Goal: Feedback & Contribution: Contribute content

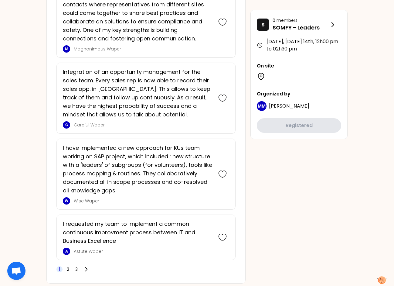
scroll to position [1568, 0]
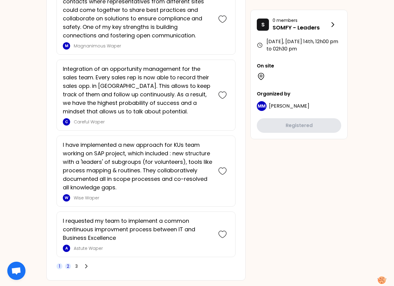
click at [69, 263] on span "2" at bounding box center [68, 266] width 2 height 6
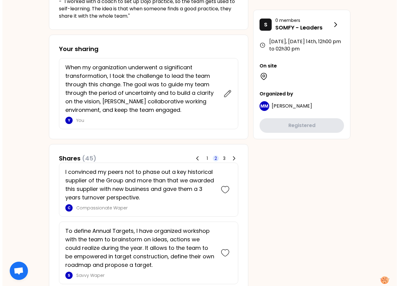
scroll to position [263, 0]
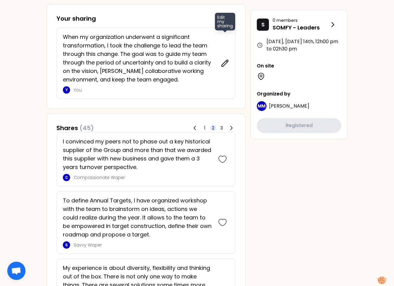
click at [225, 63] on icon at bounding box center [225, 63] width 6 height 6
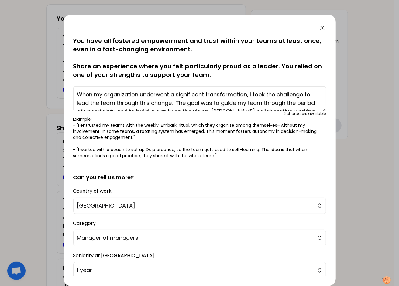
drag, startPoint x: 249, startPoint y: 95, endPoint x: 66, endPoint y: 88, distance: 183.3
click at [66, 88] on div "saved You have all fostered empowerment and trust within your teams at least on…" at bounding box center [199, 150] width 272 height 271
drag, startPoint x: 213, startPoint y: 95, endPoint x: 216, endPoint y: 94, distance: 3.3
click at [213, 95] on textarea "I took the challenge to lead the team through this change. The goal was to guid…" at bounding box center [199, 98] width 253 height 25
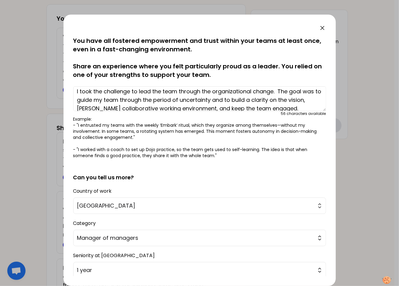
scroll to position [0, 0]
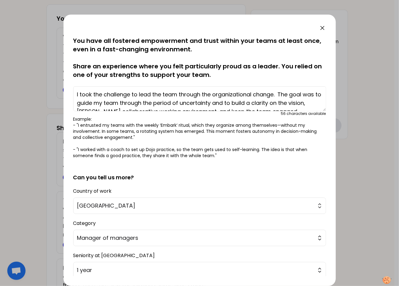
drag, startPoint x: 280, startPoint y: 94, endPoint x: 301, endPoint y: 93, distance: 21.0
click at [301, 93] on textarea "I took the challenge to lead the team through the organizational change. The go…" at bounding box center [199, 98] width 253 height 25
drag, startPoint x: 140, startPoint y: 94, endPoint x: 153, endPoint y: 92, distance: 12.8
click at [153, 92] on textarea "I took the challenge to lead the team through the organizational change. The go…" at bounding box center [199, 98] width 253 height 25
click at [243, 95] on textarea "I took the challenge to navigate a major organizational team through the organi…" at bounding box center [199, 98] width 253 height 25
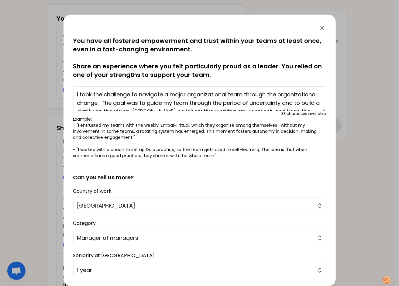
drag, startPoint x: 229, startPoint y: 94, endPoint x: 242, endPoint y: 94, distance: 13.7
click at [242, 94] on textarea "I took the challenge to navigate a major organizational team through the organi…" at bounding box center [199, 98] width 253 height 25
drag, startPoint x: 289, startPoint y: 95, endPoint x: 153, endPoint y: 103, distance: 136.6
click at [153, 103] on textarea "I took the challenge to navigate a major organizational team transformation. th…" at bounding box center [199, 98] width 253 height 25
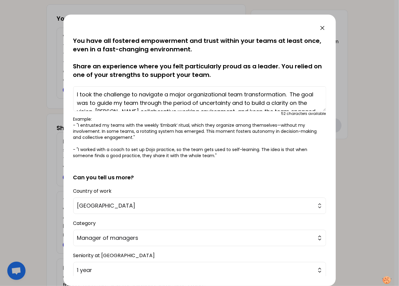
drag, startPoint x: 164, startPoint y: 92, endPoint x: 138, endPoint y: 94, distance: 26.5
click at [138, 94] on textarea "I took the challenge to navigate a major organizational team transformation. Th…" at bounding box center [199, 98] width 253 height 25
drag, startPoint x: 165, startPoint y: 102, endPoint x: 123, endPoint y: 103, distance: 42.2
click at [123, 103] on textarea "I took the challenge to lead a team right after a major organizational team tra…" at bounding box center [199, 98] width 253 height 25
drag, startPoint x: 299, startPoint y: 102, endPoint x: 267, endPoint y: 103, distance: 32.2
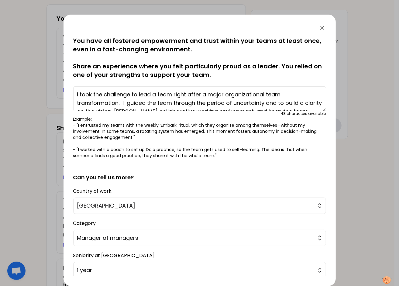
click at [267, 103] on textarea "I took the challenge to lead a team right after a major organizational team tra…" at bounding box center [199, 98] width 253 height 25
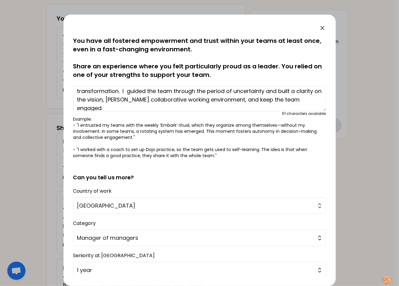
scroll to position [17, 0]
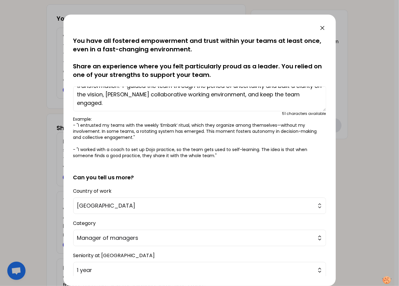
click at [148, 95] on textarea "I took the challenge to lead a team right after a major organizational team tra…" at bounding box center [199, 98] width 253 height 25
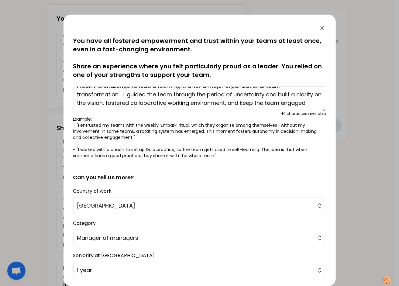
click at [276, 94] on textarea "I took the challenge to lead a team right after a major organizational team tra…" at bounding box center [199, 98] width 253 height 25
click at [288, 93] on textarea "I took the challenge to lead a team right after a major organizational team tra…" at bounding box center [199, 98] width 253 height 25
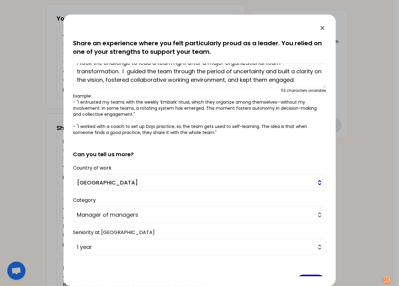
scroll to position [41, 0]
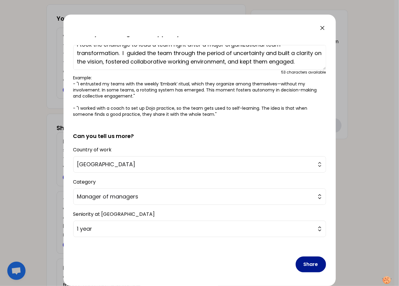
type textarea "I took the challenge to lead a team right after a major organizational team tra…"
click at [310, 267] on button "Share" at bounding box center [311, 264] width 30 height 16
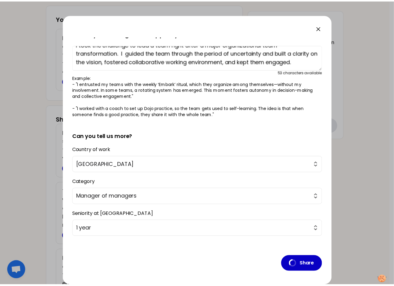
scroll to position [0, 0]
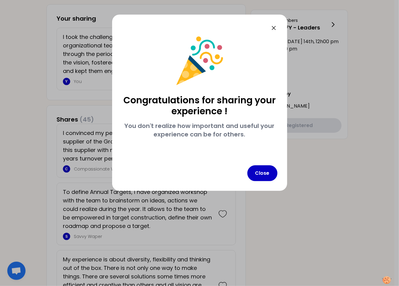
click at [277, 24] on icon at bounding box center [273, 27] width 7 height 7
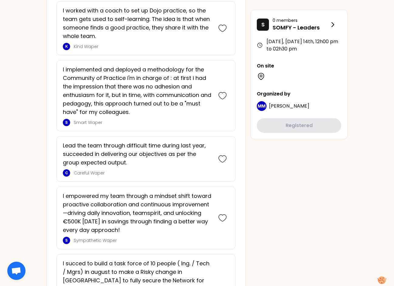
scroll to position [1500, 0]
